Goal: Complete application form: Complete application form

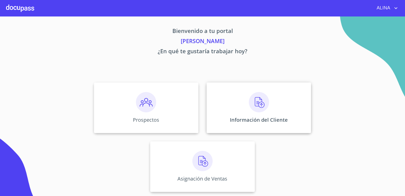
click at [221, 101] on div "Información del Cliente" at bounding box center [258, 107] width 104 height 51
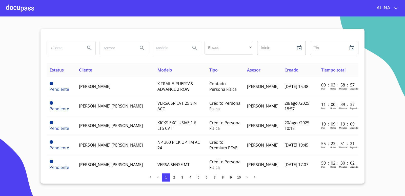
click at [72, 48] on input "search" at bounding box center [64, 48] width 34 height 14
type input "[PERSON_NAME]"
click at [91, 48] on icon "Search" at bounding box center [89, 48] width 6 height 6
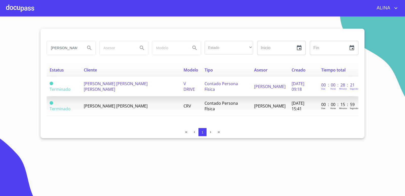
click at [113, 85] on span "JULIO CESAR RAMIREZ MARTINEZ" at bounding box center [116, 86] width 64 height 11
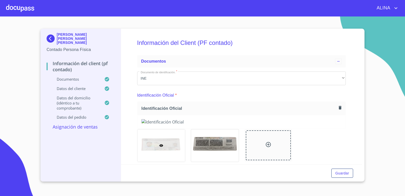
click at [26, 8] on div at bounding box center [20, 8] width 28 height 16
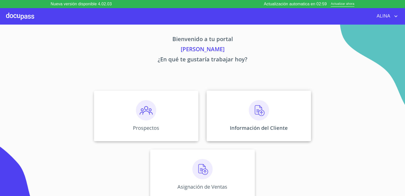
click at [226, 120] on div "Información del Cliente" at bounding box center [258, 115] width 104 height 51
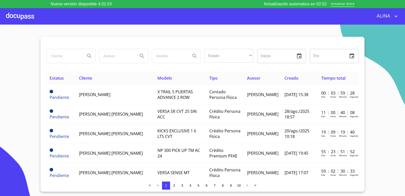
click at [68, 59] on input "search" at bounding box center [64, 56] width 34 height 14
click at [87, 55] on icon "Search" at bounding box center [89, 56] width 6 height 6
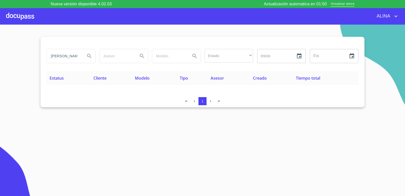
click at [82, 55] on div "JULIO CESAR LOPEZ RIOS" at bounding box center [71, 56] width 49 height 14
type input "J"
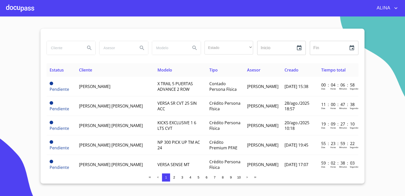
click at [25, 10] on div at bounding box center [20, 8] width 28 height 16
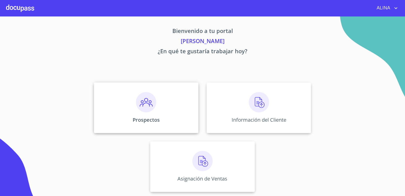
click at [174, 104] on div "Prospectos" at bounding box center [146, 107] width 104 height 51
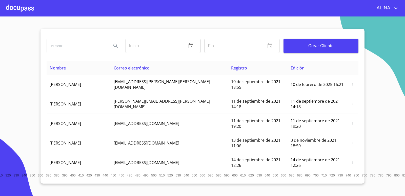
click at [85, 46] on input "search" at bounding box center [77, 46] width 61 height 14
type input "j"
type input "[PERSON_NAME]"
click at [115, 46] on icon "Search" at bounding box center [115, 46] width 4 height 4
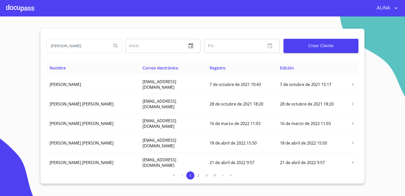
drag, startPoint x: 89, startPoint y: 48, endPoint x: 27, endPoint y: 51, distance: 62.0
click at [27, 51] on section "[PERSON_NAME] ​ Fin ​ Crear Cliente Nombre Correo electrónico Registro Edición …" at bounding box center [202, 105] width 405 height 179
click at [333, 48] on span "Crear Cliente" at bounding box center [320, 45] width 67 height 7
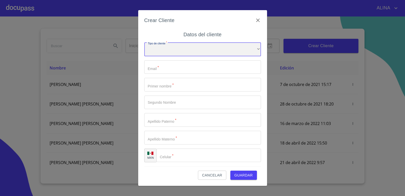
click at [174, 49] on div "​" at bounding box center [202, 49] width 117 height 14
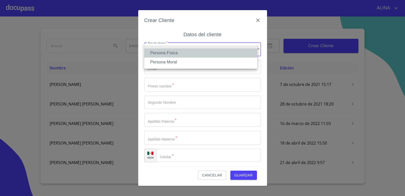
click at [171, 53] on li "Persona Física" at bounding box center [200, 52] width 113 height 9
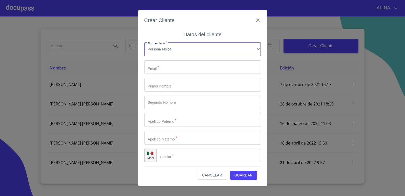
click at [166, 67] on input "Tipo de cliente   *" at bounding box center [202, 67] width 117 height 14
type input "J"
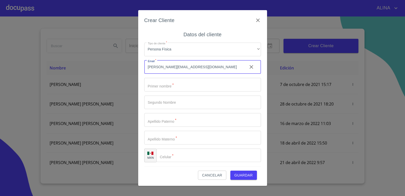
type input "[PERSON_NAME][EMAIL_ADDRESS][DOMAIN_NAME]"
click at [172, 85] on input "Tipo de cliente   *" at bounding box center [202, 85] width 117 height 14
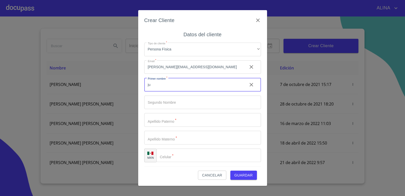
type input "j"
type input "[PERSON_NAME]"
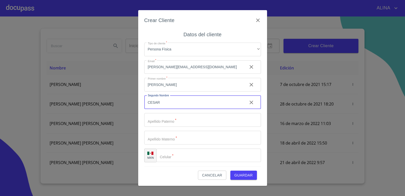
type input "CESAR"
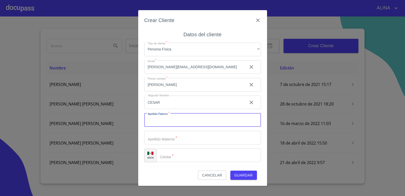
click at [176, 121] on input "Tipo de cliente   *" at bounding box center [202, 120] width 117 height 14
type input "[PERSON_NAME]"
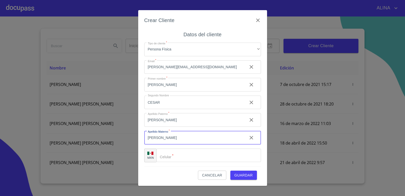
type input "[PERSON_NAME]"
click at [191, 158] on input "Tipo de cliente   *" at bounding box center [215, 155] width 92 height 14
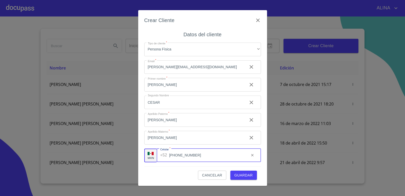
type input "[PHONE_NUMBER]"
click at [250, 175] on span "Guardar" at bounding box center [243, 175] width 18 height 6
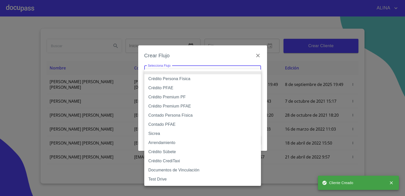
click at [203, 74] on body "[PERSON_NAME] ​ Fin ​ Crear Cliente Nombre Correo electrónico Registro Edición …" at bounding box center [202, 98] width 405 height 196
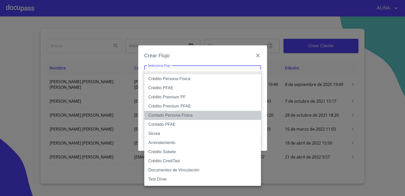
click at [177, 117] on li "Contado Persona Física" at bounding box center [202, 115] width 117 height 9
type input "60bf975b0d9865ccc2471536"
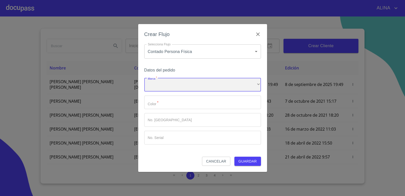
click at [173, 83] on div "​" at bounding box center [202, 85] width 117 height 14
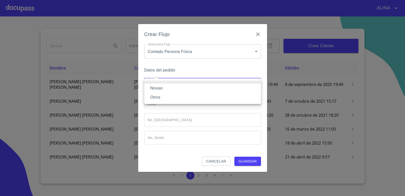
click at [159, 87] on li "Nissan" at bounding box center [202, 87] width 117 height 9
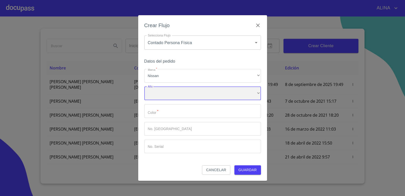
click at [174, 93] on div "​" at bounding box center [202, 94] width 117 height 14
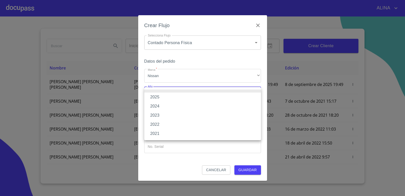
click at [168, 71] on div at bounding box center [202, 98] width 405 height 196
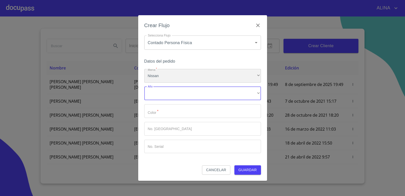
click at [169, 75] on div "Nissan" at bounding box center [202, 76] width 117 height 14
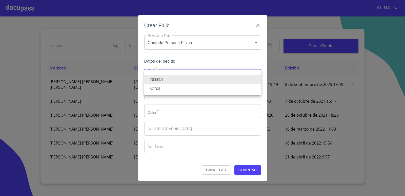
click at [160, 90] on li "Otros" at bounding box center [202, 88] width 117 height 9
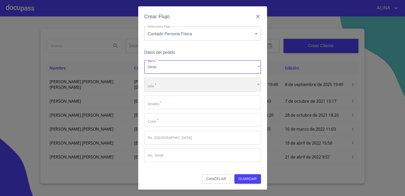
click at [166, 87] on div "​" at bounding box center [202, 85] width 117 height 14
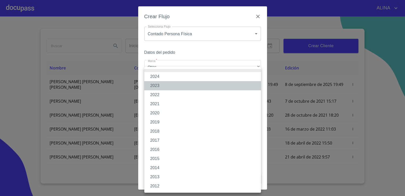
click at [156, 87] on li "2023" at bounding box center [202, 85] width 117 height 9
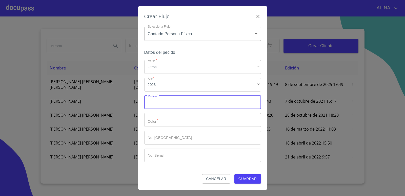
click at [164, 103] on input "Marca   *" at bounding box center [202, 102] width 117 height 14
type input "MAZDA 2"
click at [170, 120] on input "Marca   *" at bounding box center [202, 120] width 117 height 14
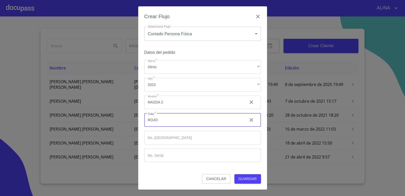
type input "ROJO"
click at [170, 136] on input "Marca   *" at bounding box center [202, 138] width 117 height 14
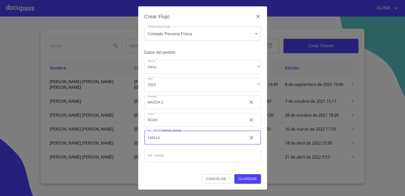
type input "149114"
click at [169, 157] on input "Marca   *" at bounding box center [202, 155] width 117 height 14
type input "477770"
click at [251, 178] on span "Guardar" at bounding box center [247, 178] width 18 height 6
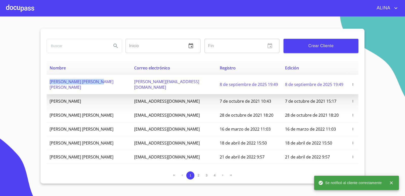
copy span "[PERSON_NAME] [PERSON_NAME] [PERSON_NAME]"
drag, startPoint x: 48, startPoint y: 82, endPoint x: 101, endPoint y: 82, distance: 53.6
click at [101, 82] on td "[PERSON_NAME] [PERSON_NAME] [PERSON_NAME]" at bounding box center [89, 84] width 84 height 19
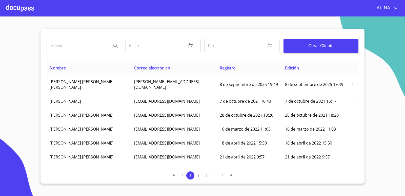
click at [37, 10] on div "ALINA" at bounding box center [216, 8] width 365 height 8
click at [26, 11] on div at bounding box center [20, 8] width 28 height 16
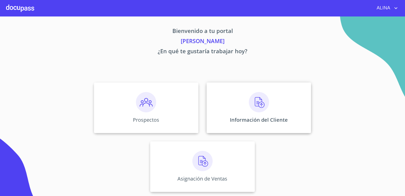
click at [244, 104] on div "Información del Cliente" at bounding box center [258, 107] width 104 height 51
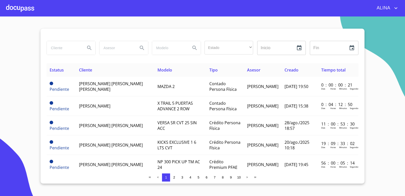
click at [58, 48] on input "search" at bounding box center [64, 48] width 34 height 14
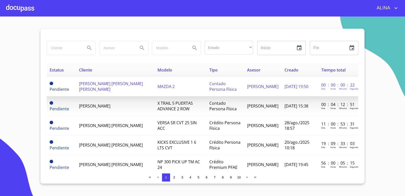
click at [99, 83] on td "[PERSON_NAME] [PERSON_NAME] [PERSON_NAME]" at bounding box center [115, 86] width 78 height 19
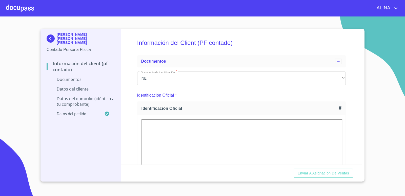
click at [251, 94] on div "Identificación Oficial *" at bounding box center [241, 95] width 209 height 12
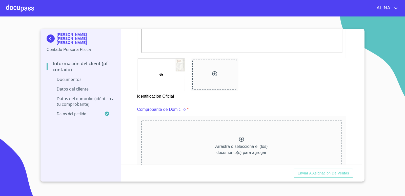
scroll to position [228, 0]
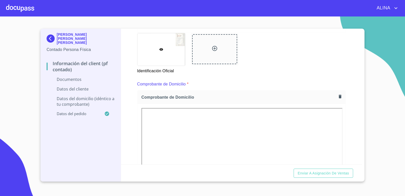
click at [267, 67] on div "Identificación Oficial" at bounding box center [241, 53] width 215 height 47
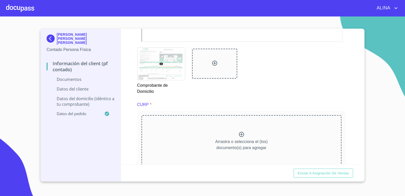
scroll to position [430, 0]
click at [395, 59] on section "[PERSON_NAME] [PERSON_NAME] [PERSON_NAME] Contado Persona Física Información de…" at bounding box center [202, 105] width 405 height 179
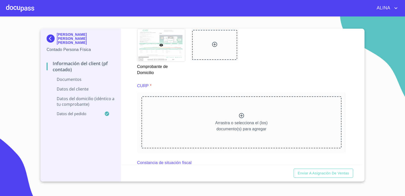
scroll to position [531, 0]
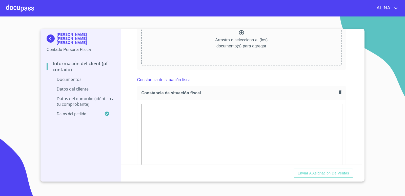
click at [351, 158] on div "Información del Client (PF contado) Documentos Documento de identificación.   *…" at bounding box center [241, 97] width 241 height 136
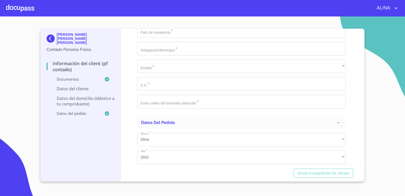
scroll to position [1342, 0]
